Goal: Navigation & Orientation: Understand site structure

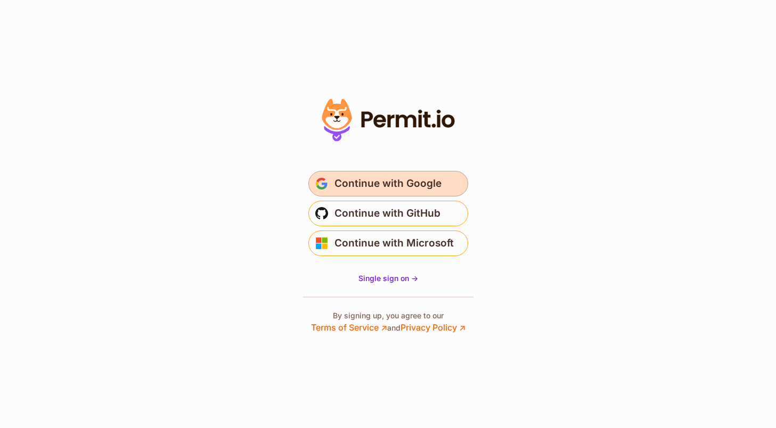
click at [426, 187] on span "Continue with Google" at bounding box center [387, 183] width 107 height 17
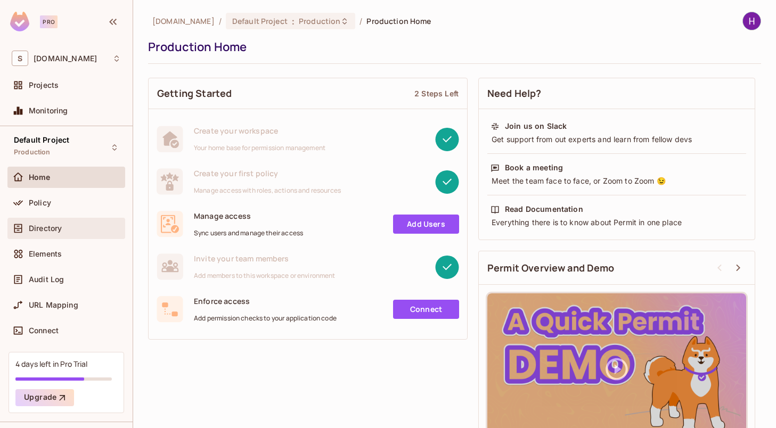
click at [55, 236] on div "Directory" at bounding box center [66, 228] width 118 height 21
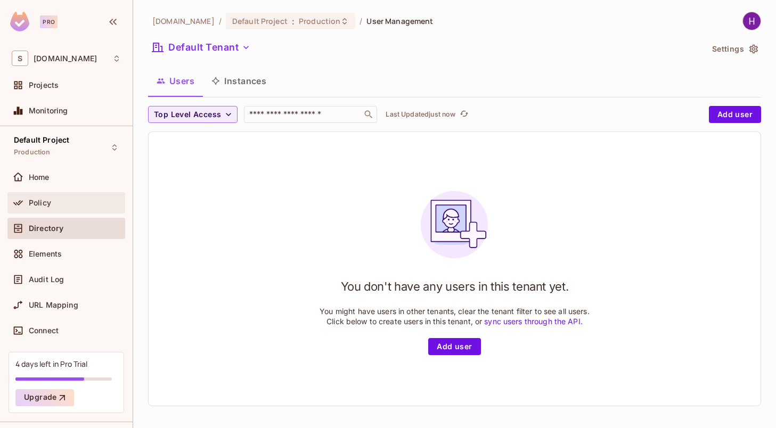
click at [52, 204] on div "Policy" at bounding box center [75, 203] width 92 height 9
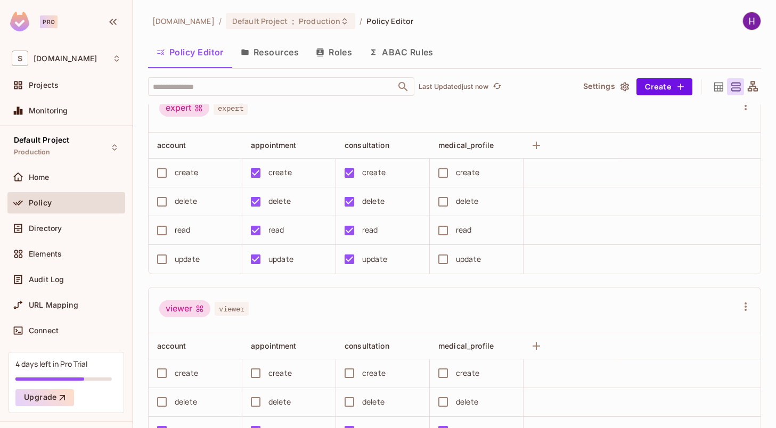
scroll to position [692, 0]
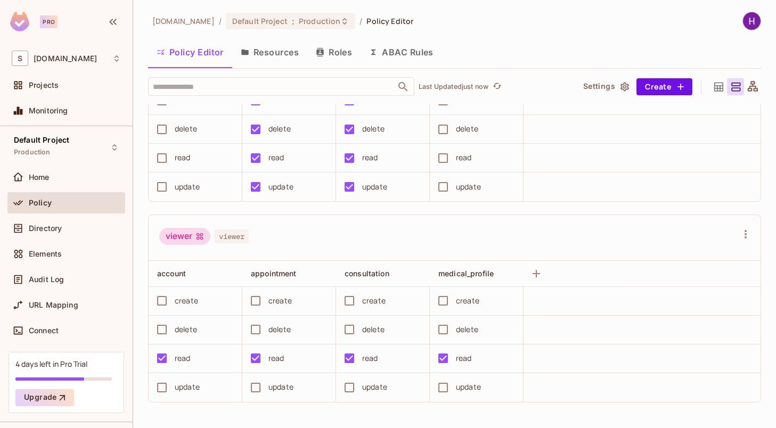
click at [277, 58] on button "Resources" at bounding box center [269, 52] width 75 height 27
